Goal: Task Accomplishment & Management: Complete application form

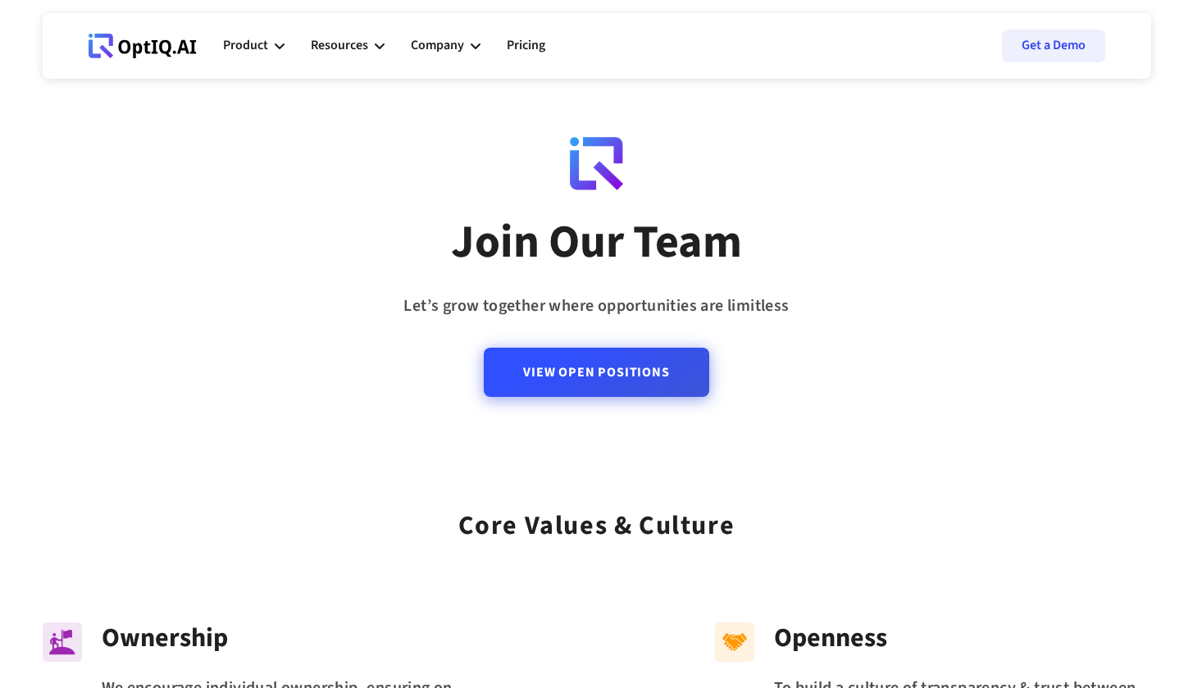
click at [670, 401] on div "View Open Positions" at bounding box center [596, 362] width 225 height 82
click at [646, 390] on link "View Open Positions" at bounding box center [596, 372] width 225 height 49
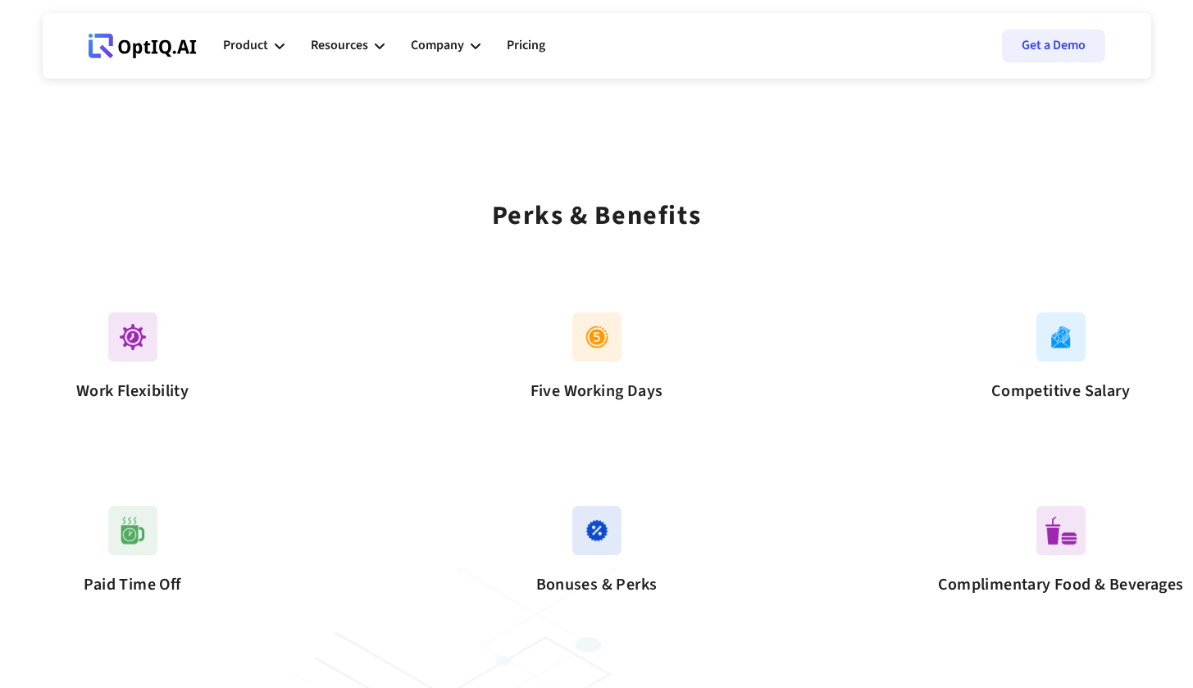
scroll to position [925, 0]
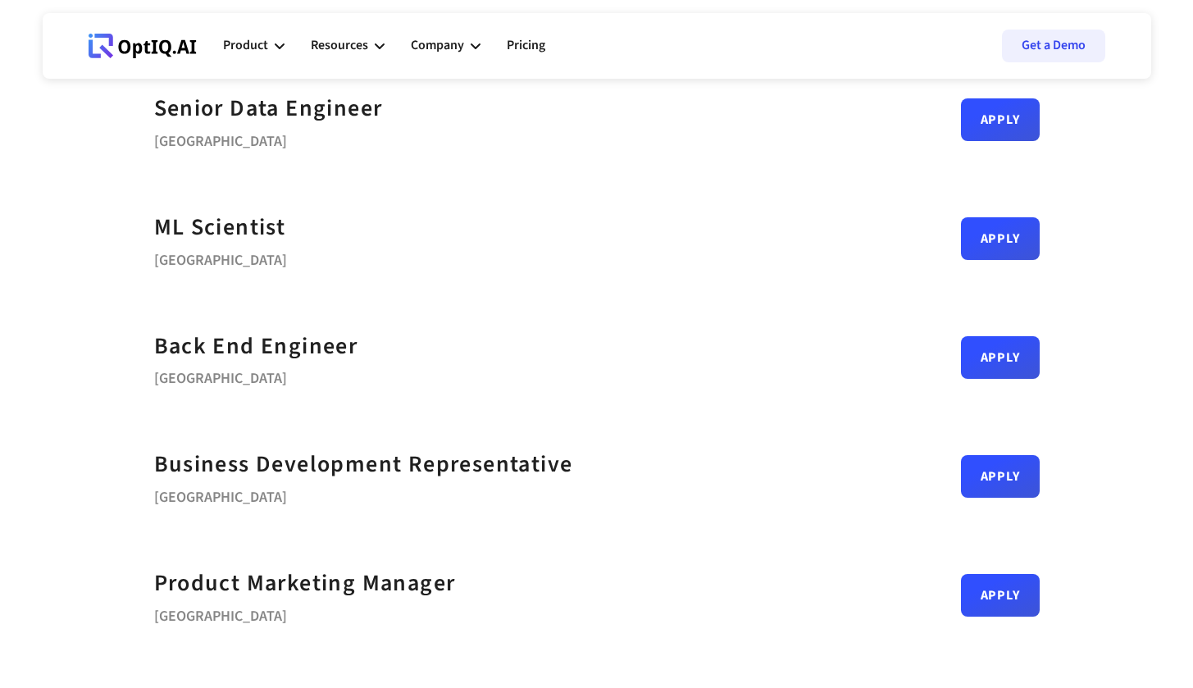
scroll to position [264, 0]
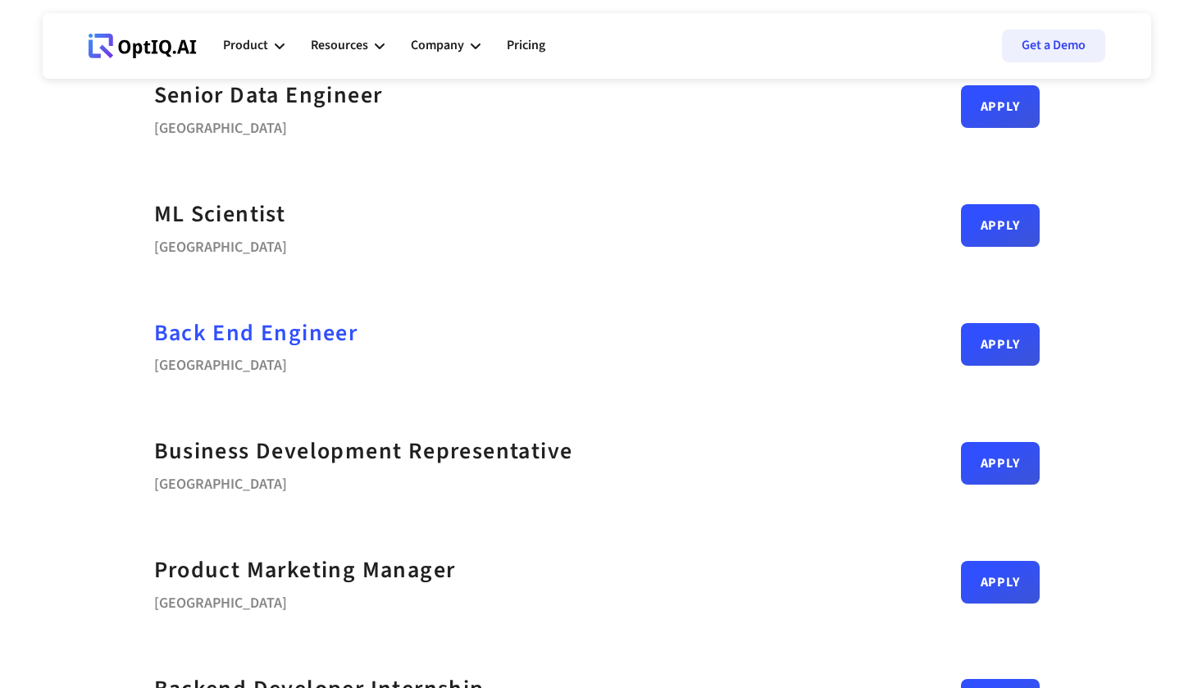
click at [222, 334] on div "Back End Engineer" at bounding box center [256, 333] width 204 height 37
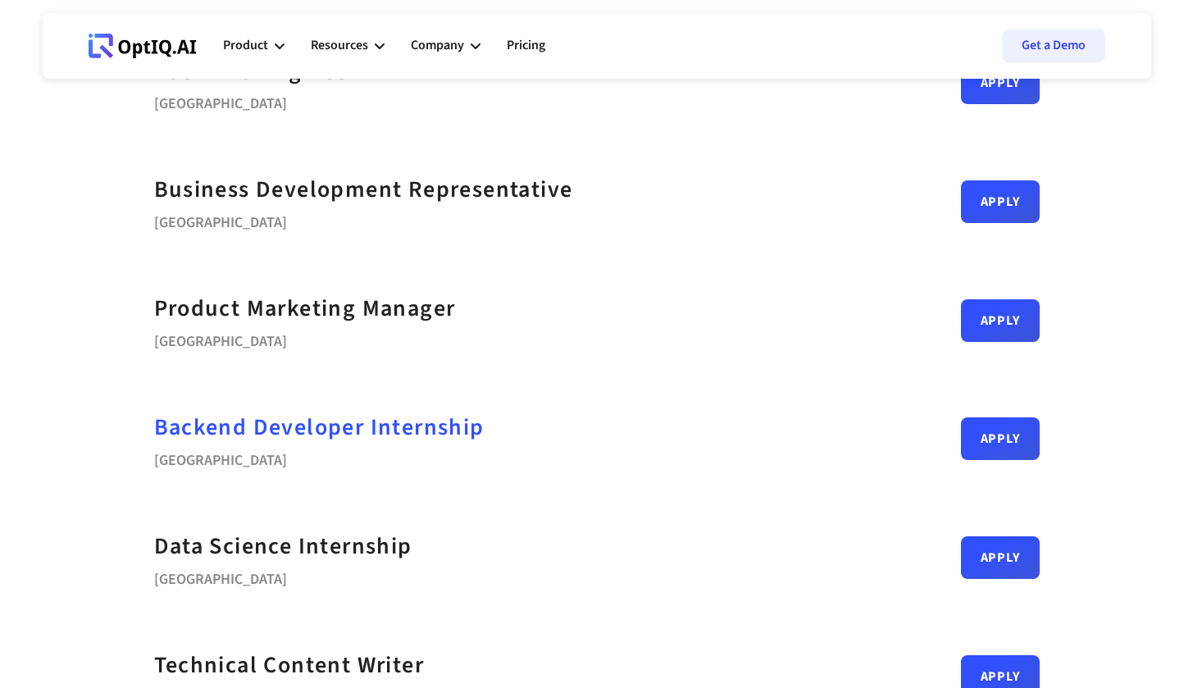
scroll to position [531, 0]
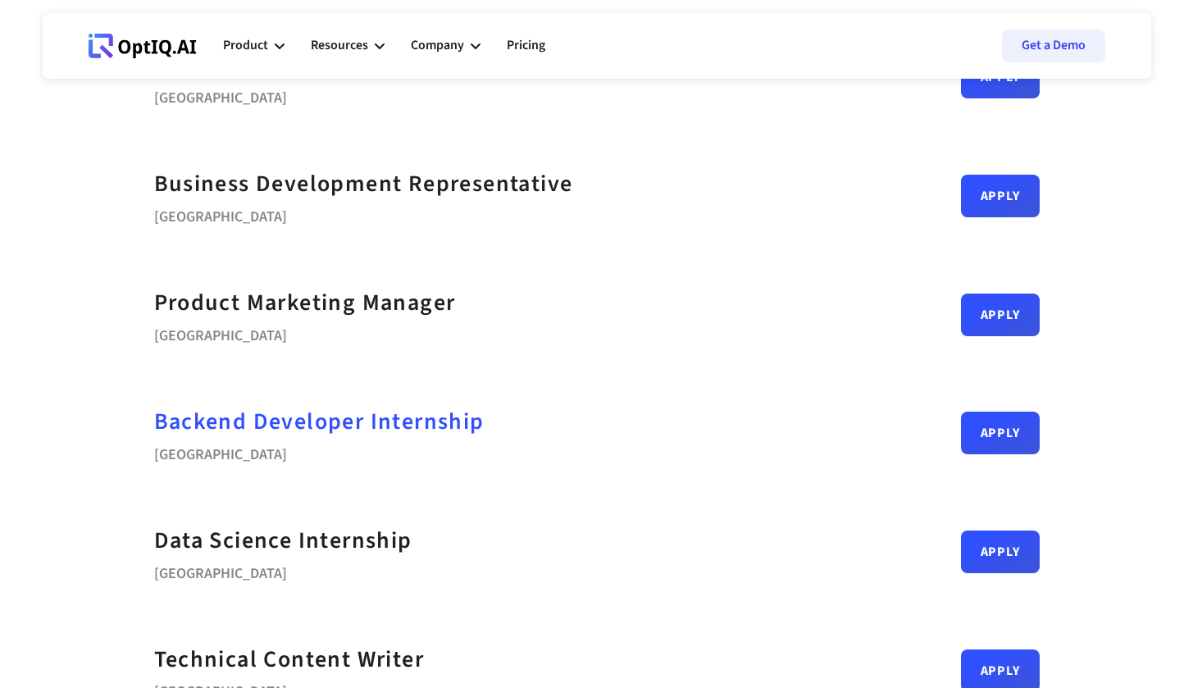
click at [367, 433] on strong "Backend Developer Internship" at bounding box center [319, 421] width 330 height 33
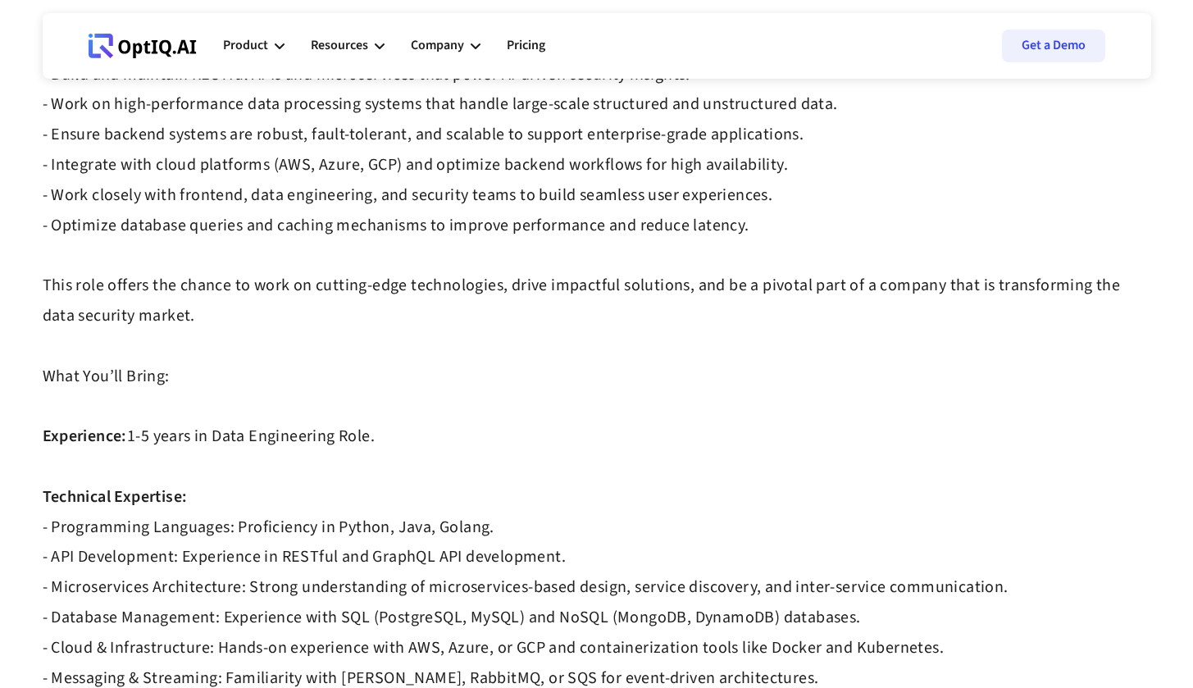
scroll to position [308, 0]
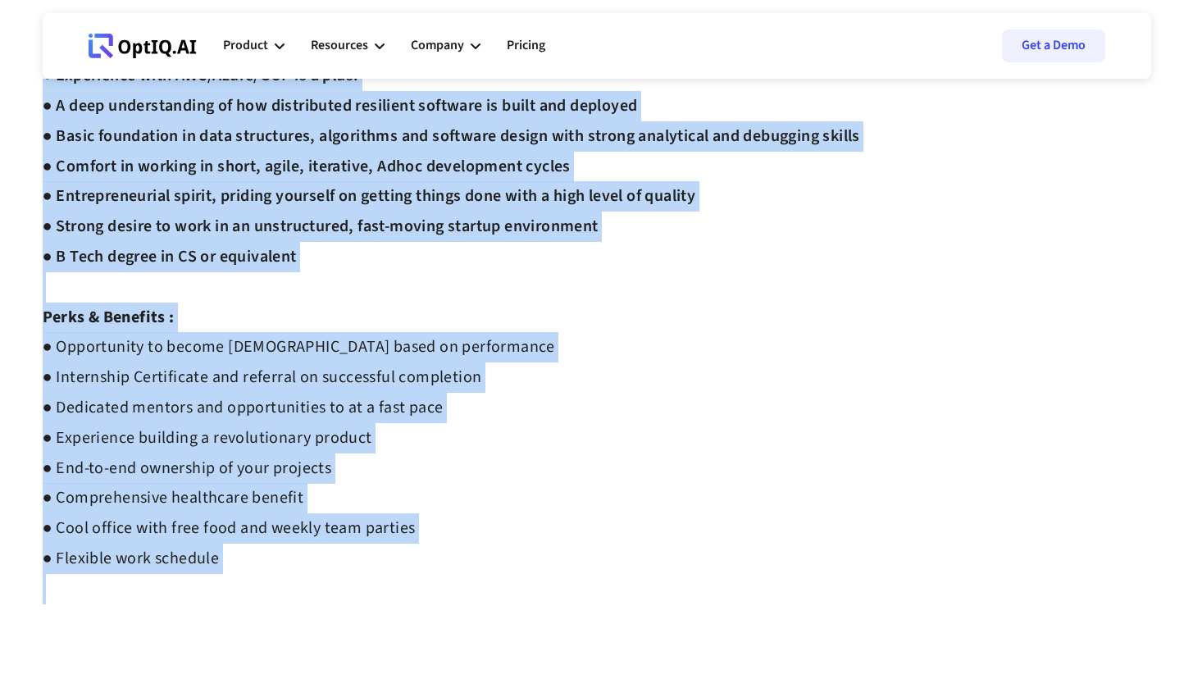
scroll to position [717, 0]
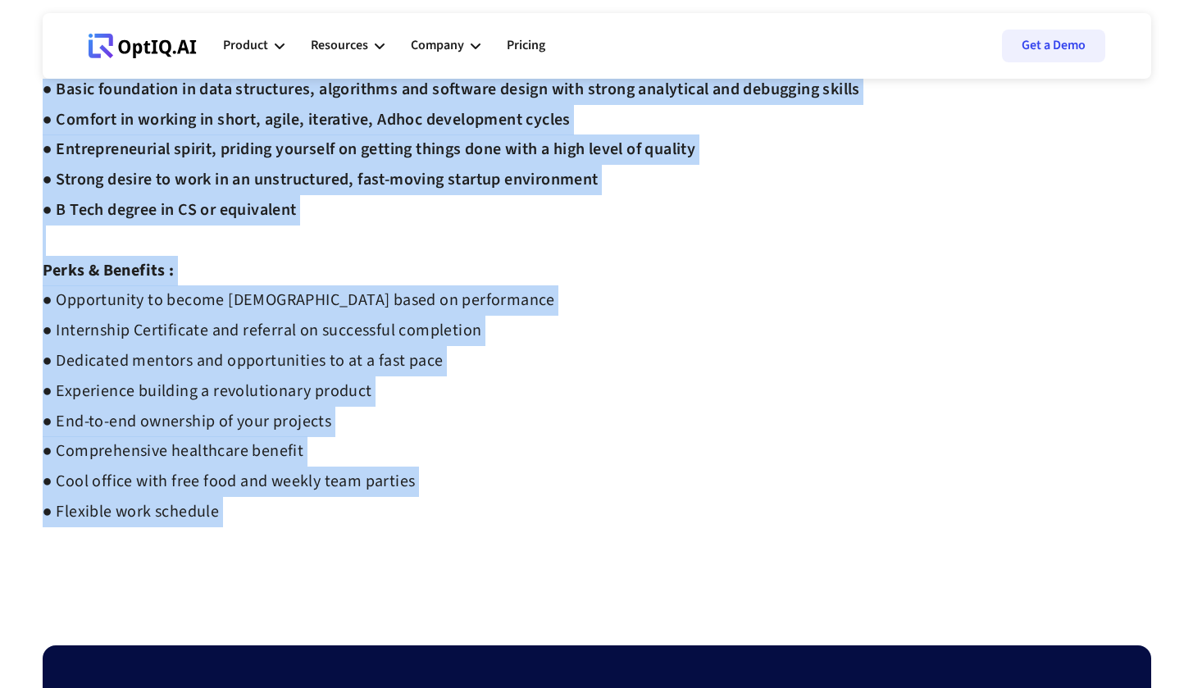
drag, startPoint x: 43, startPoint y: 119, endPoint x: 344, endPoint y: 513, distance: 496.7
copy div "Loremip Dolorsita Consectetu Adipi Elitseddo Eiusmod : ● Temporin Utlaboreet do…"
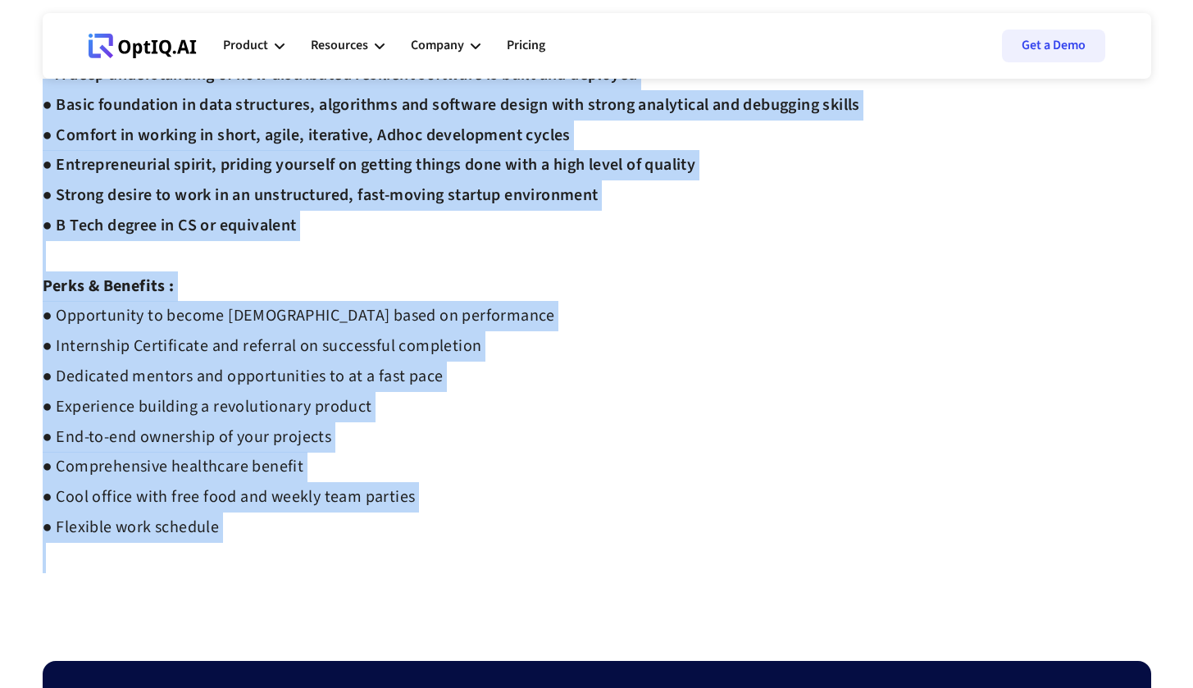
scroll to position [710, 0]
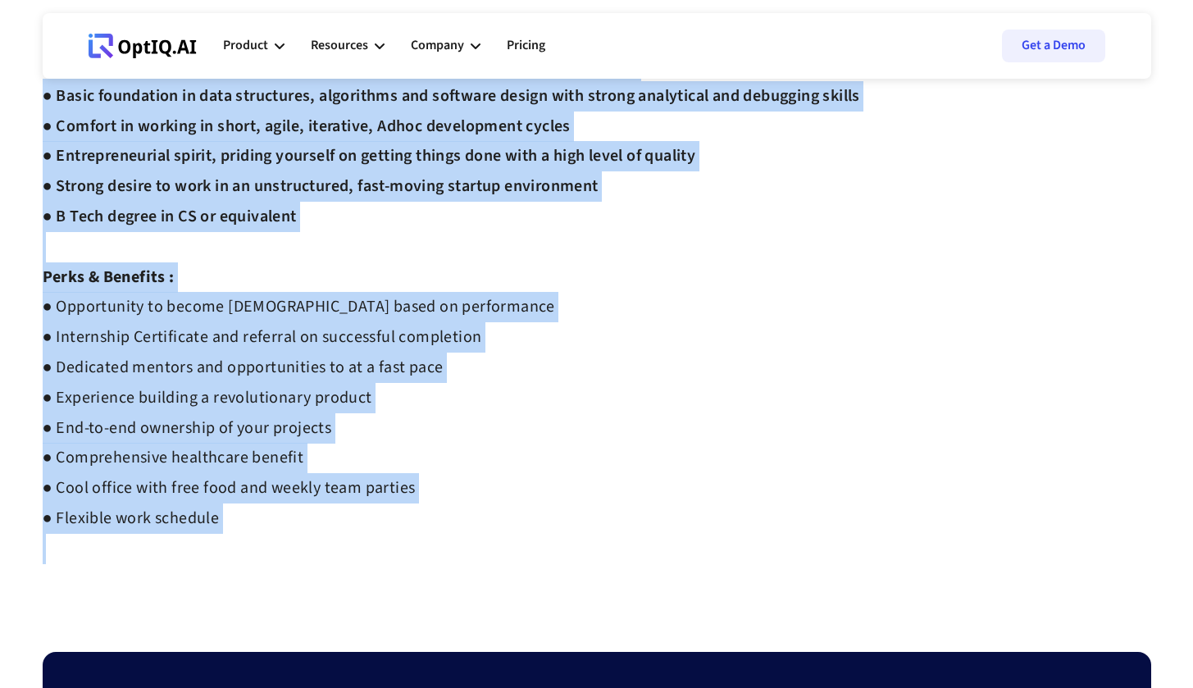
drag, startPoint x: 43, startPoint y: 119, endPoint x: 234, endPoint y: 484, distance: 411.6
copy div "Backend Developer Internship Apply Interview Process : ● Complete Assessment ht…"
click at [234, 484] on div "Interview Process : ● Complete Assessment https://equip.co/assessments/GNUQn/ ●…" at bounding box center [597, 5] width 1109 height 1116
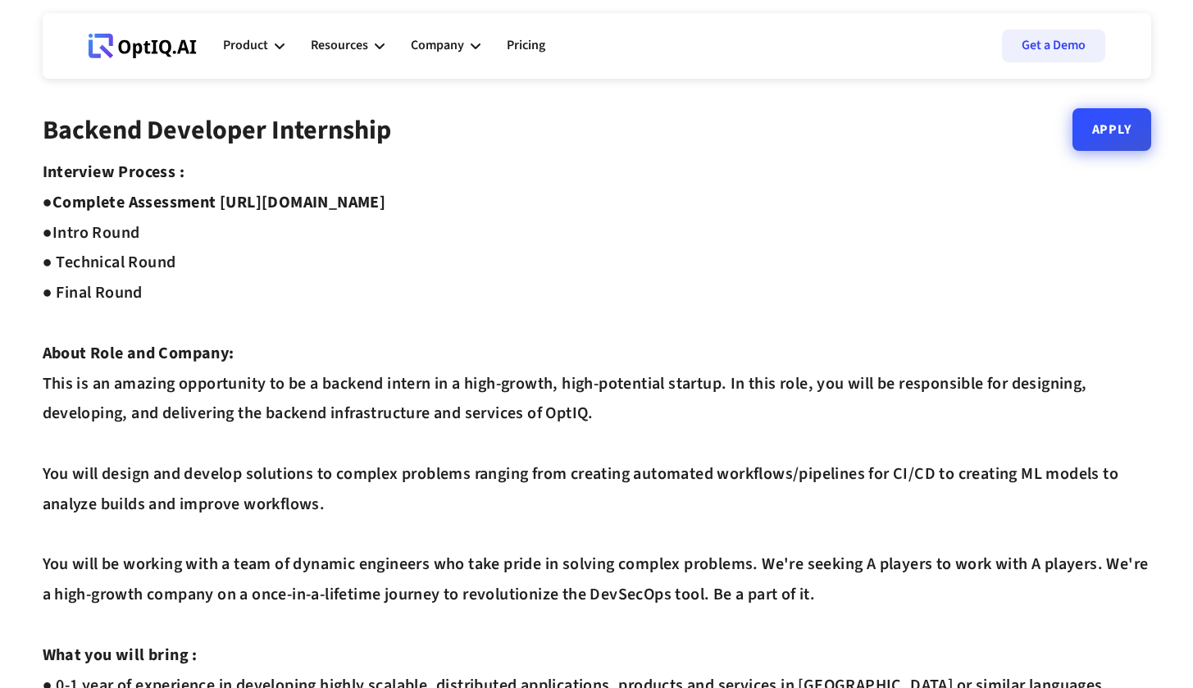
scroll to position [0, 0]
click at [1128, 146] on link "Apply" at bounding box center [1112, 129] width 79 height 43
